Goal: Transaction & Acquisition: Purchase product/service

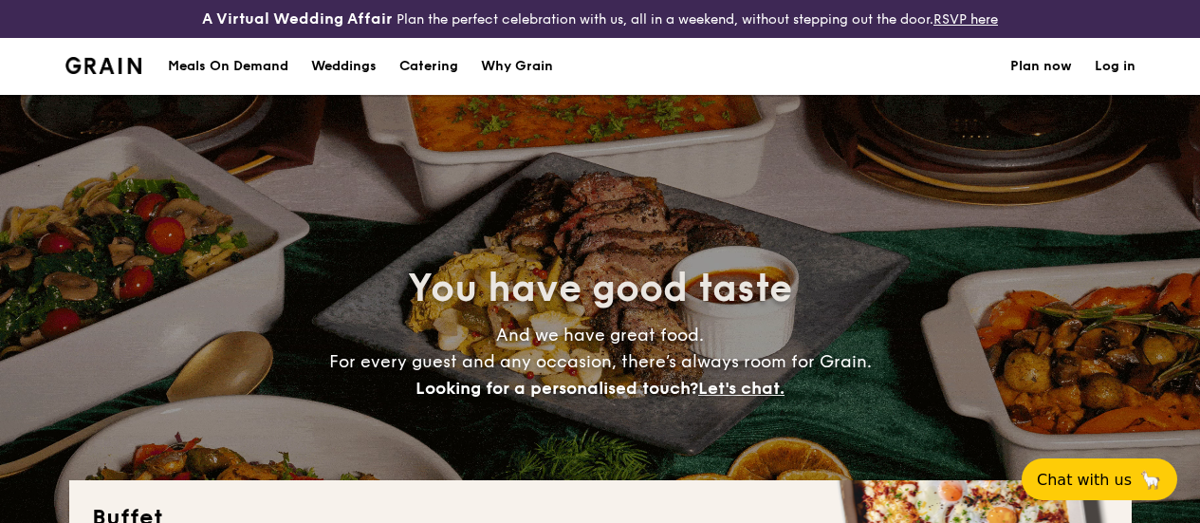
select select
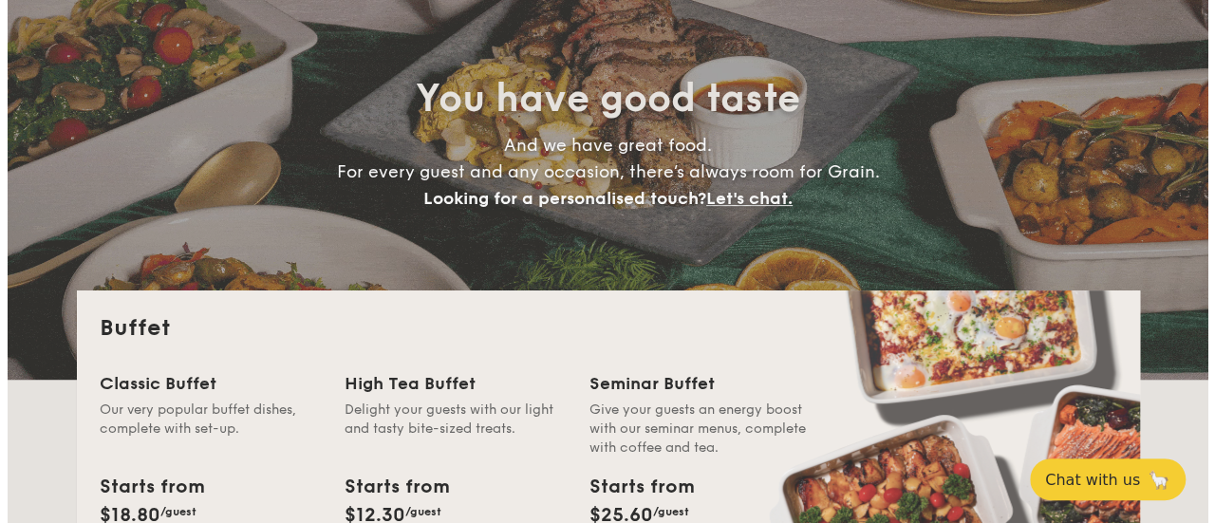
scroll to position [174, 0]
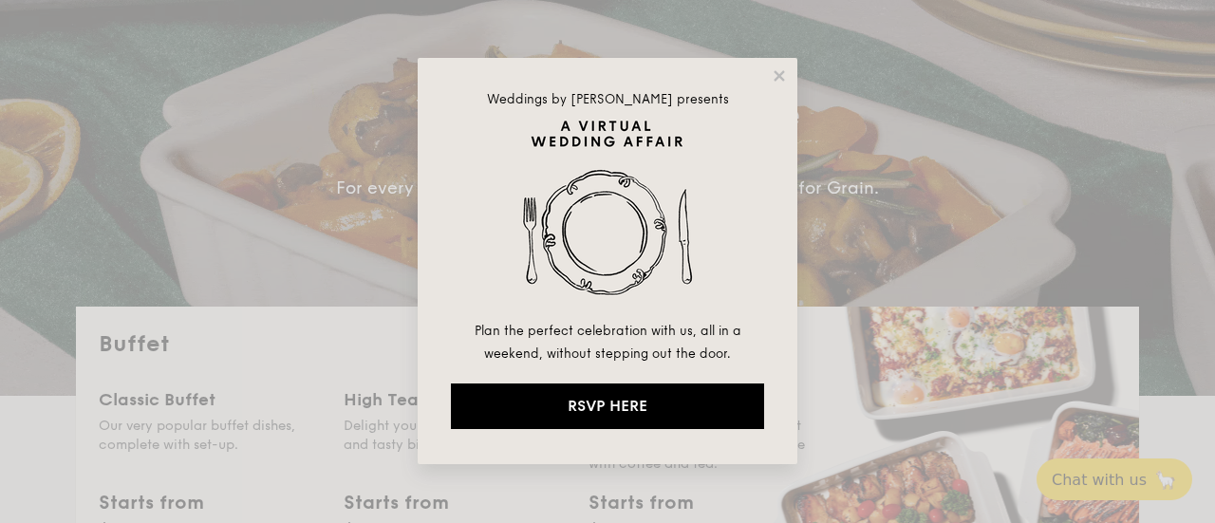
click at [773, 85] on div "Weddings by [PERSON_NAME] presents Plan the perfect celebration with us, all in…" at bounding box center [608, 261] width 380 height 406
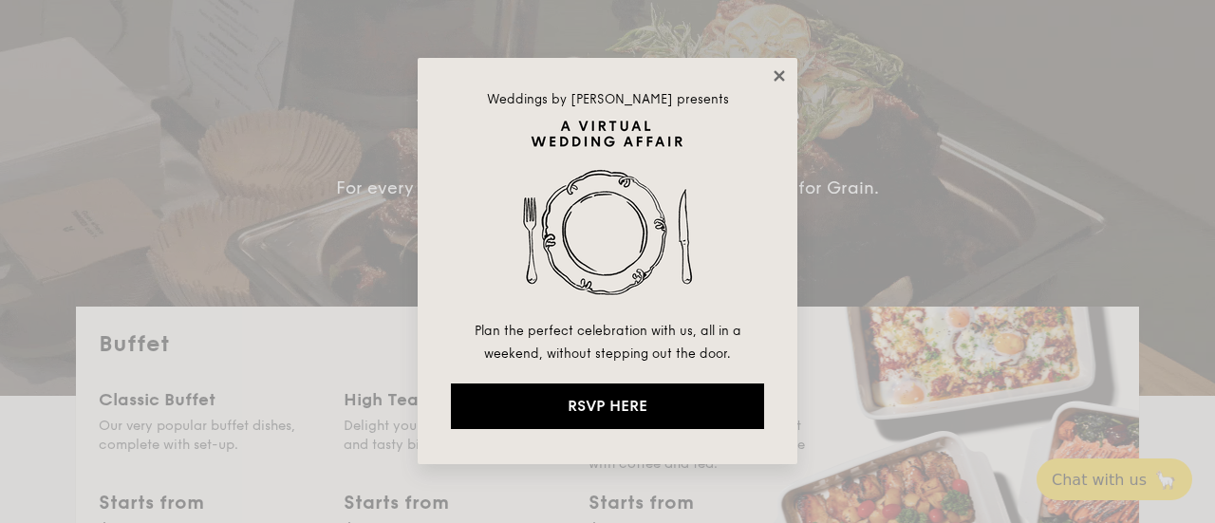
click at [778, 78] on icon at bounding box center [778, 75] width 17 height 17
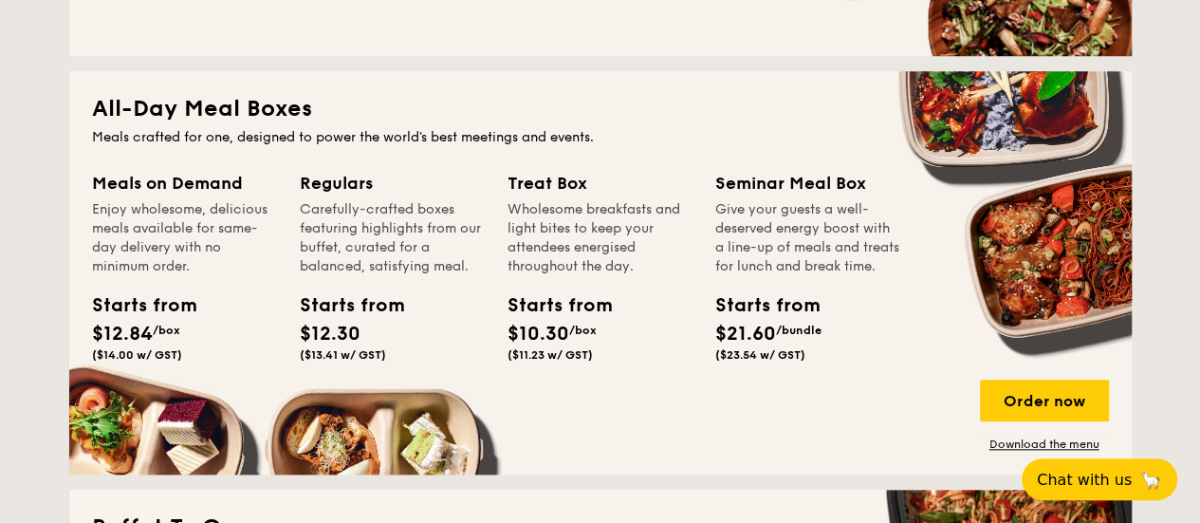
scroll to position [854, 0]
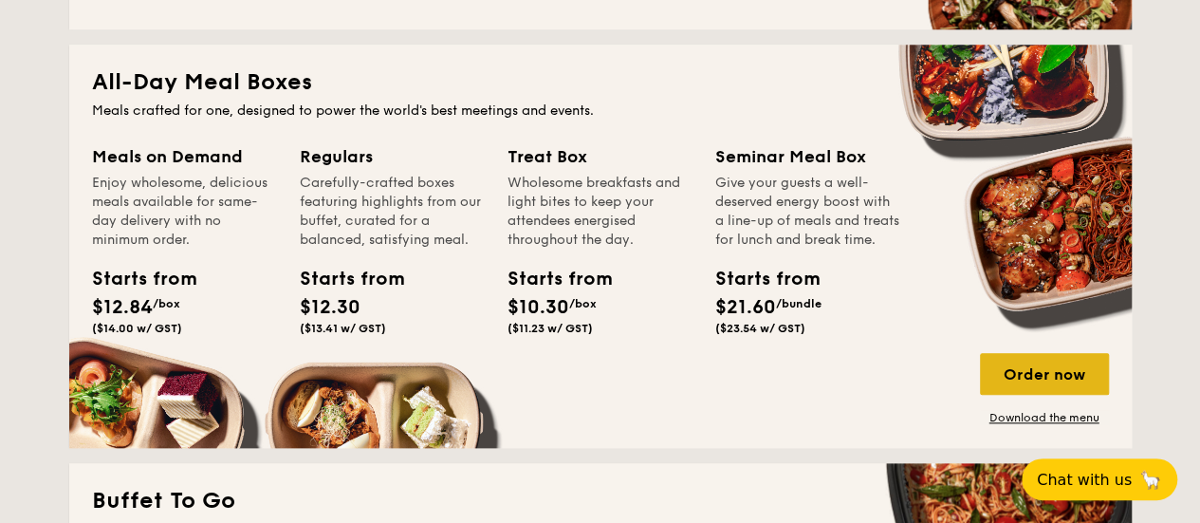
click at [1084, 387] on div "Order now" at bounding box center [1044, 374] width 129 height 42
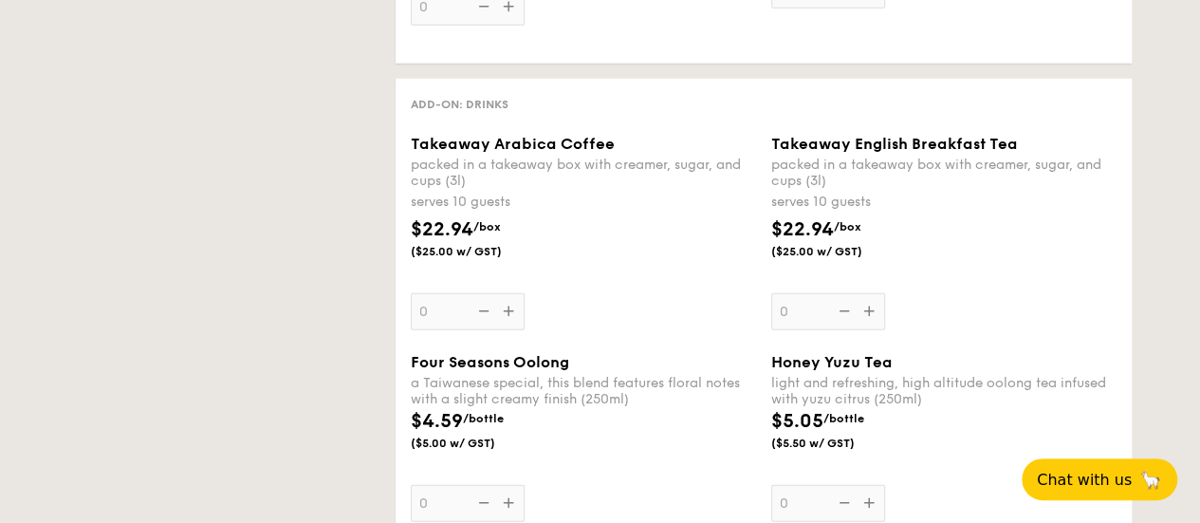
select select
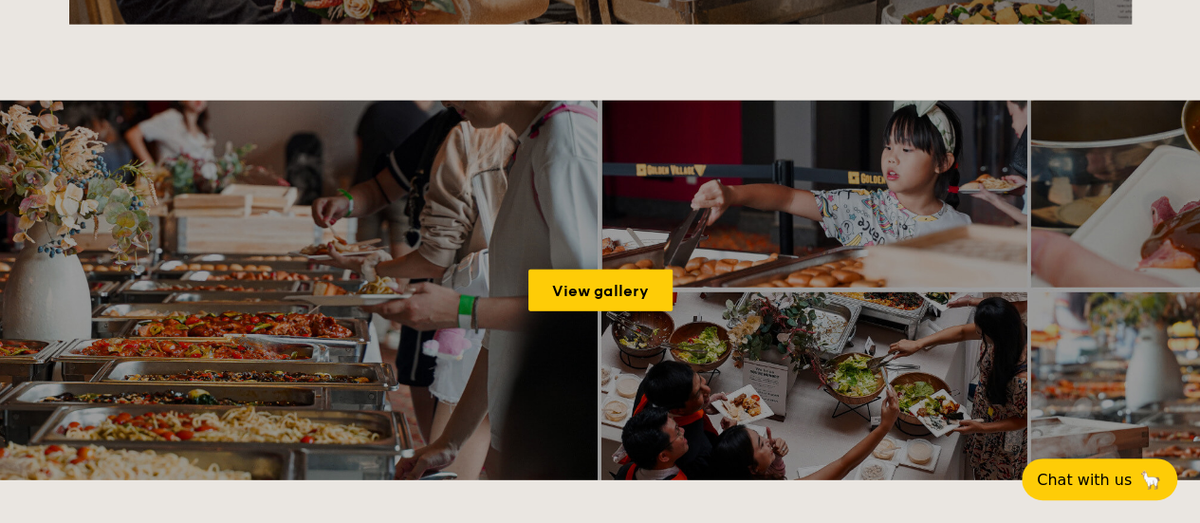
scroll to position [2563, 0]
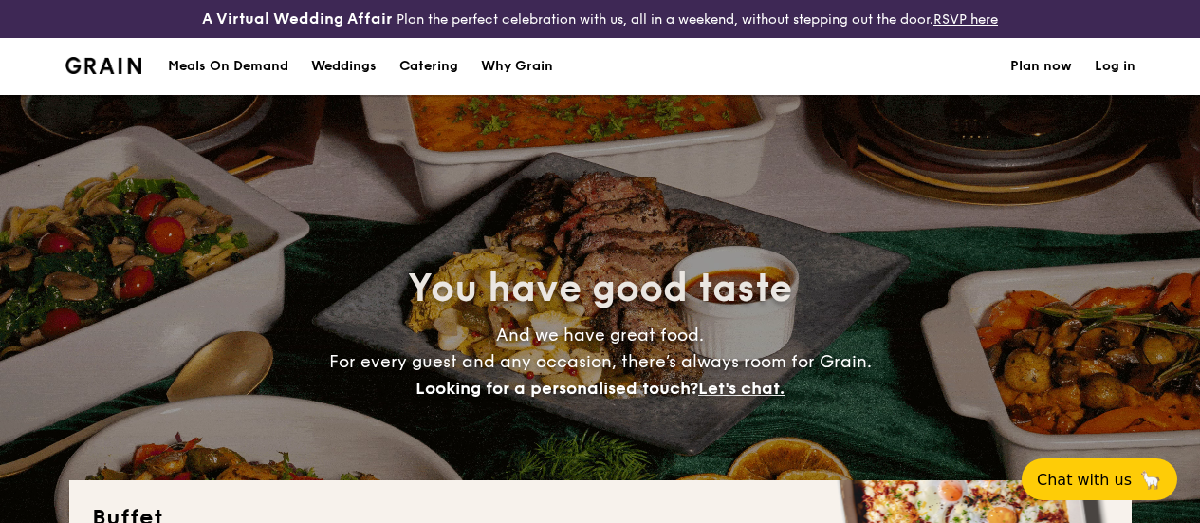
select select
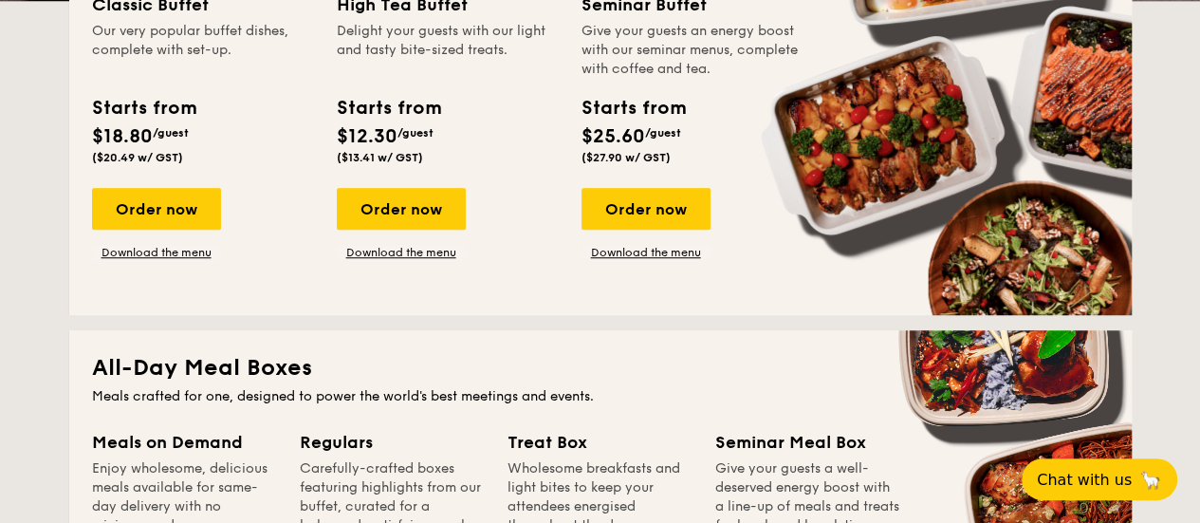
scroll to position [474, 0]
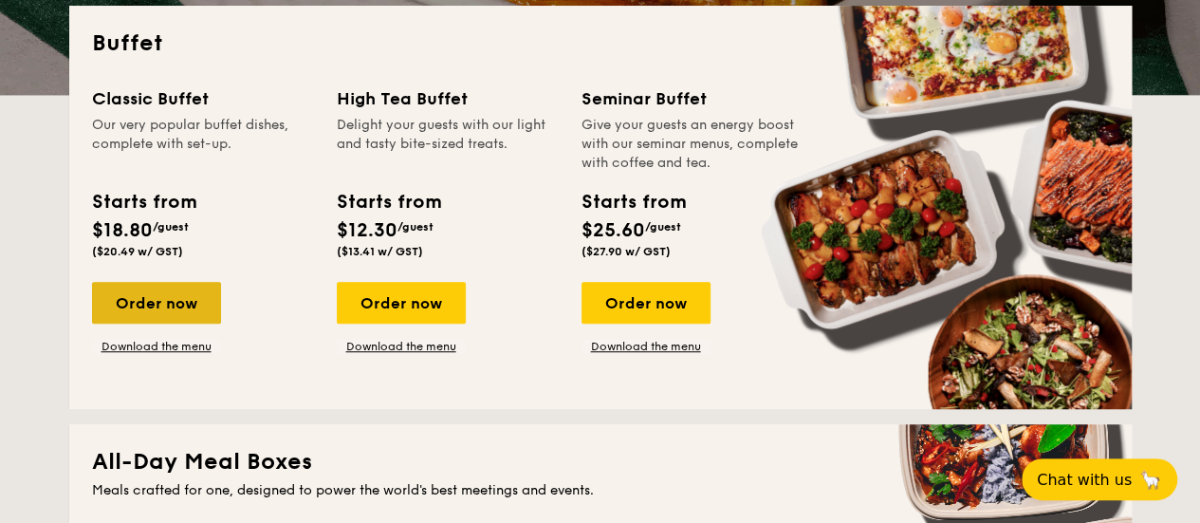
click at [178, 319] on div "Order now" at bounding box center [156, 303] width 129 height 42
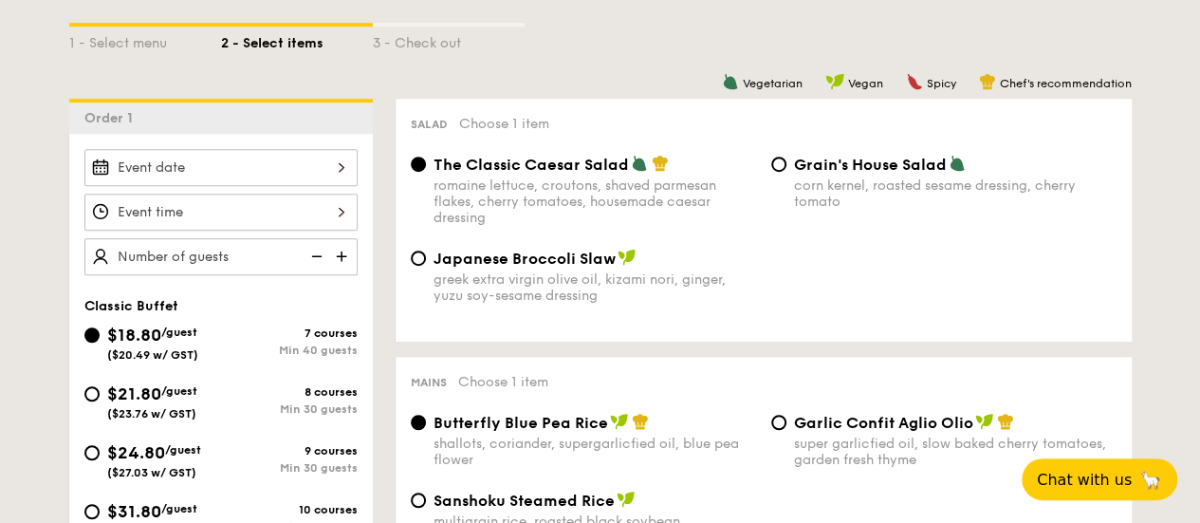
select select
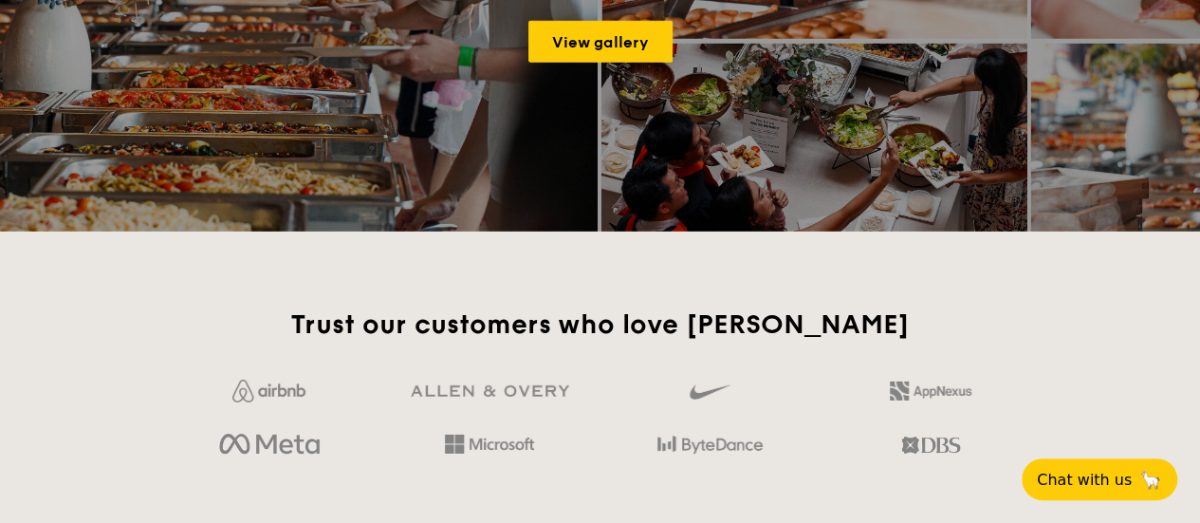
scroll to position [2615, 0]
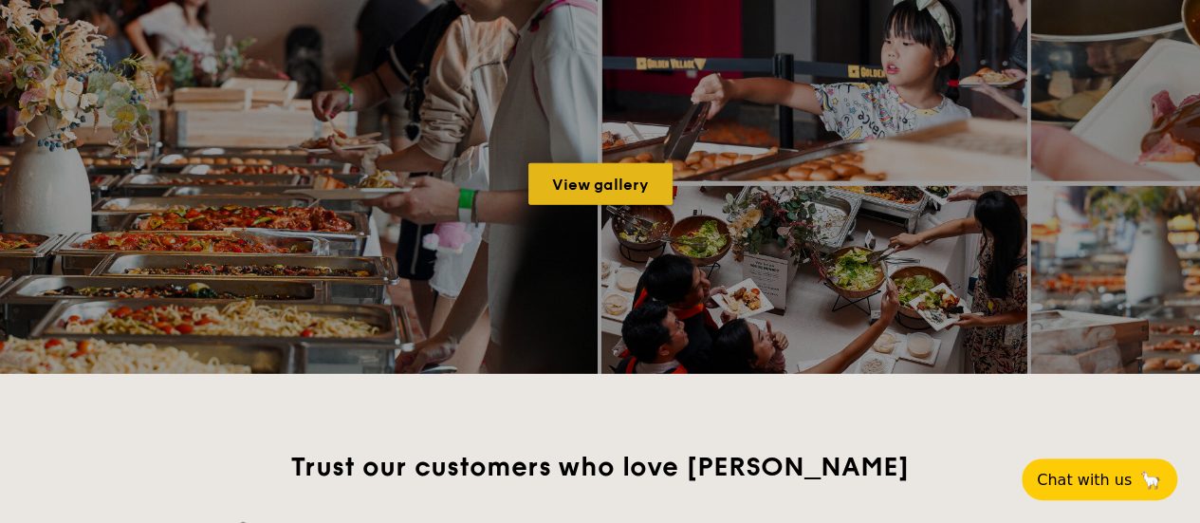
click at [611, 203] on link "View gallery" at bounding box center [601, 184] width 144 height 42
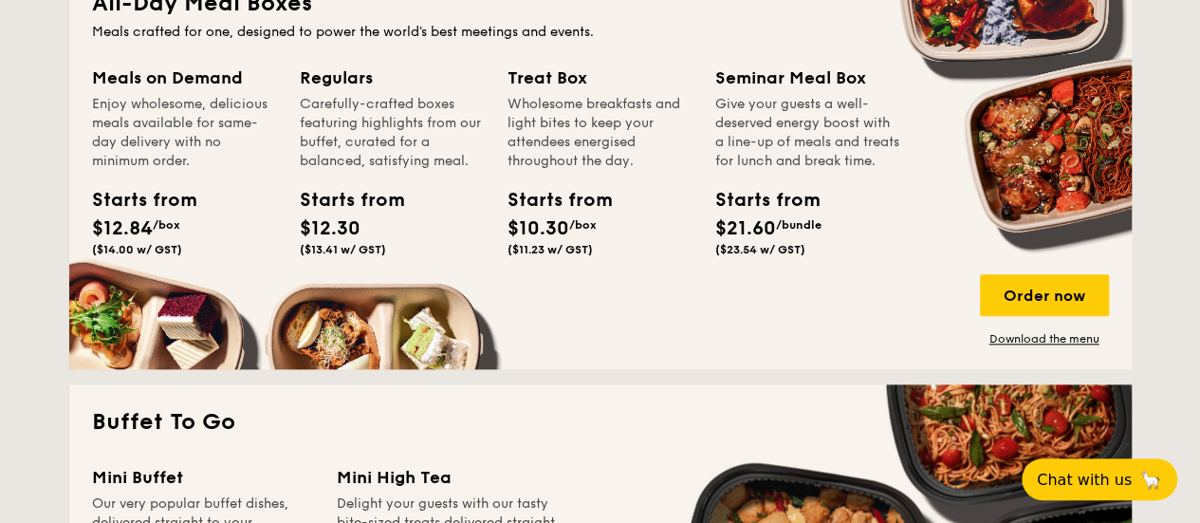
scroll to position [907, 0]
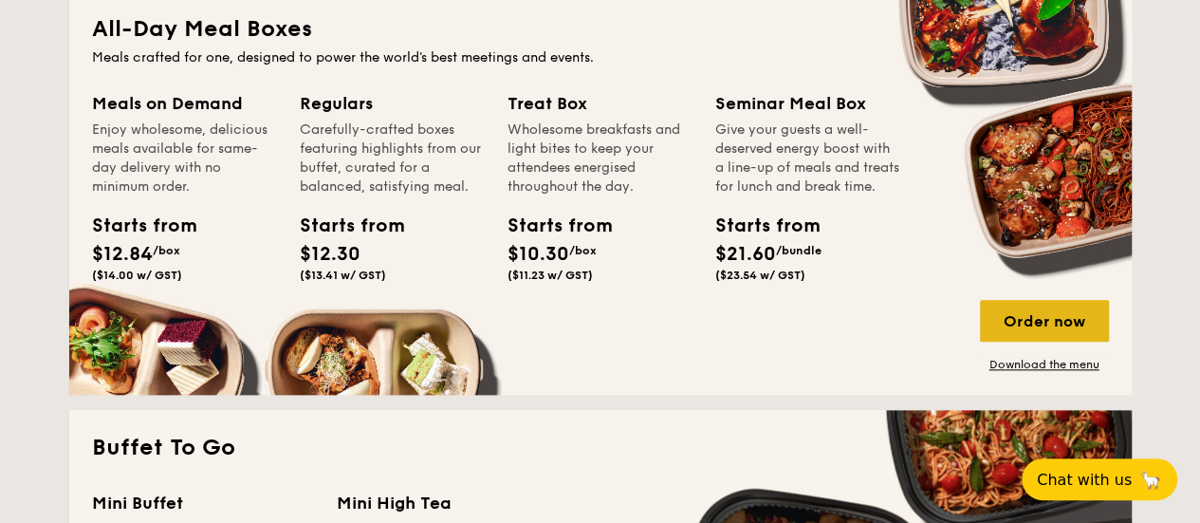
click at [1048, 339] on div "Order now" at bounding box center [1044, 321] width 129 height 42
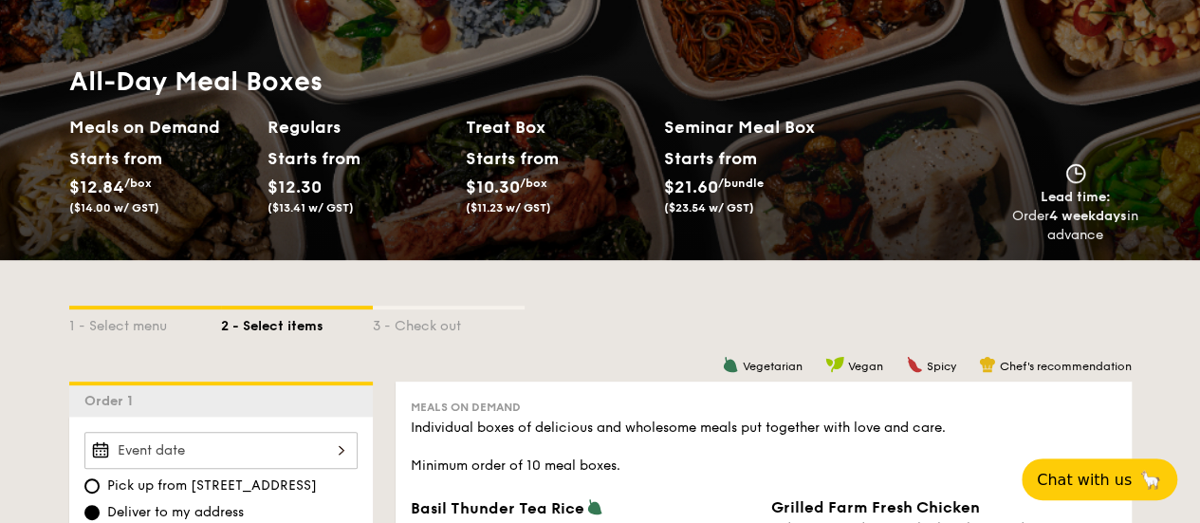
scroll to position [190, 0]
